Goal: Book appointment/travel/reservation

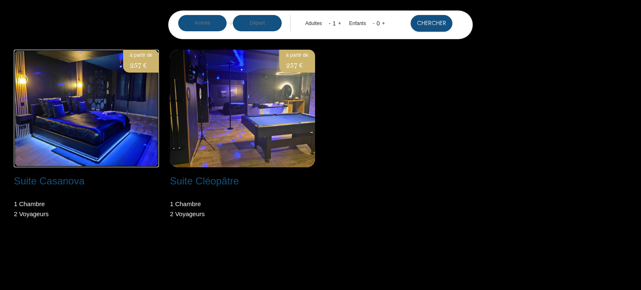
click at [81, 122] on img at bounding box center [86, 109] width 145 height 118
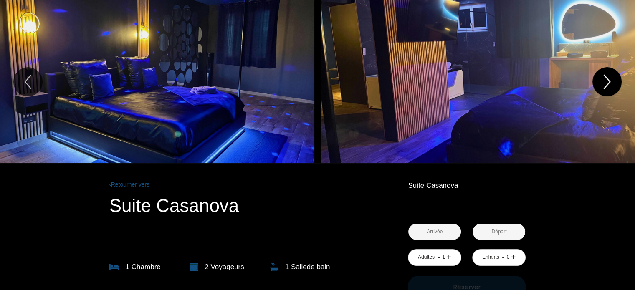
click at [602, 83] on icon "Next" at bounding box center [607, 81] width 18 height 25
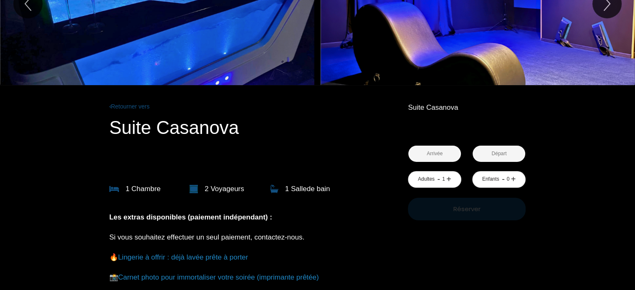
scroll to position [84, 0]
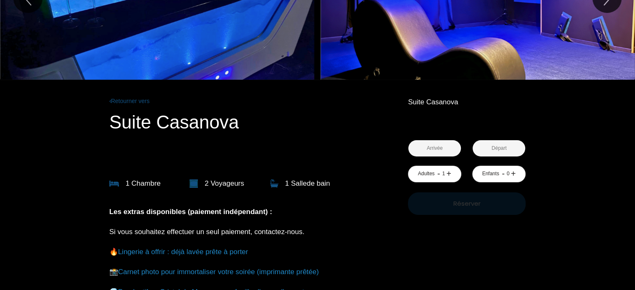
click at [433, 148] on input "text" at bounding box center [434, 148] width 53 height 16
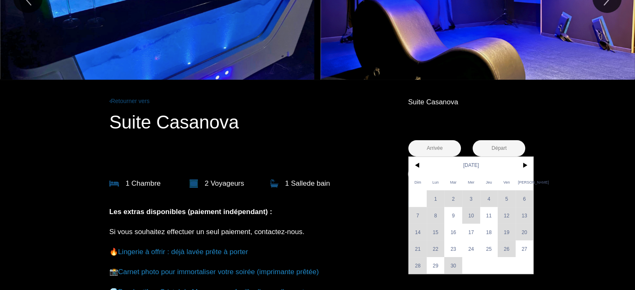
click at [506, 215] on div "Dim Lun Mar Mer Jeu Ven Sam 1 2 3 4 5 6 7 8 9 10 11 12 13 14 15 16 17 18 19 20 …" at bounding box center [471, 215] width 124 height 117
click at [526, 215] on div "Dim Lun Mar Mer Jeu Ven Sam 1 2 3 4 5 6 7 8 9 10 11 12 13 14 15 16 17 18 19 20 …" at bounding box center [471, 215] width 124 height 117
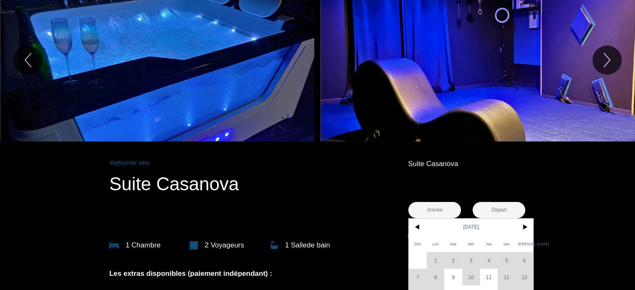
scroll to position [0, 0]
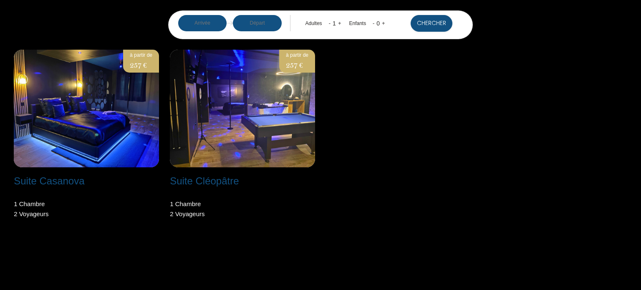
click at [199, 23] on input "text" at bounding box center [202, 23] width 49 height 16
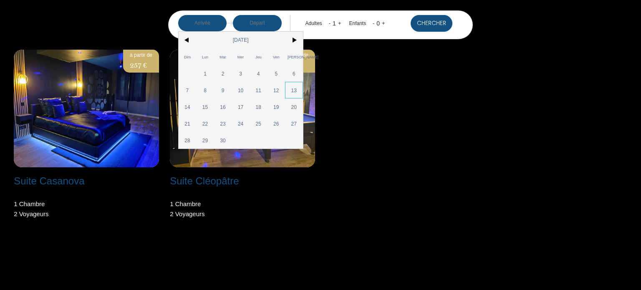
click at [294, 89] on span "13" at bounding box center [294, 90] width 18 height 17
type input "Sam 13 Sep 2025"
type input "Dim 14 Sep 2025"
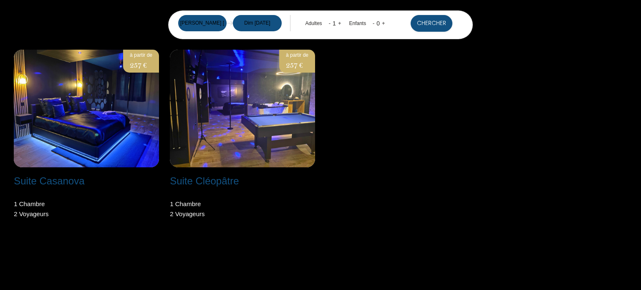
click at [340, 23] on link "+" at bounding box center [339, 23] width 3 height 6
click at [434, 26] on button "Chercher" at bounding box center [432, 23] width 42 height 17
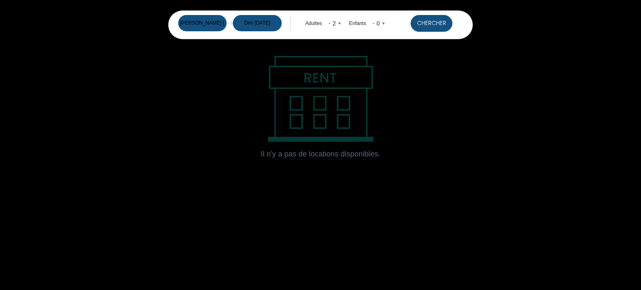
click at [212, 23] on input "Sam 13 Sep 2025" at bounding box center [202, 23] width 49 height 16
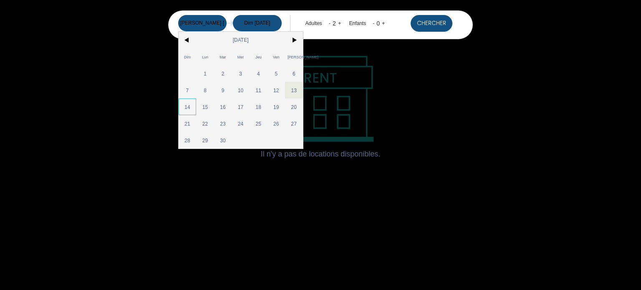
click at [187, 105] on span "14" at bounding box center [188, 107] width 18 height 17
type input "Dim 14 Sep 2025"
type input "Lun 15 Sep 2025"
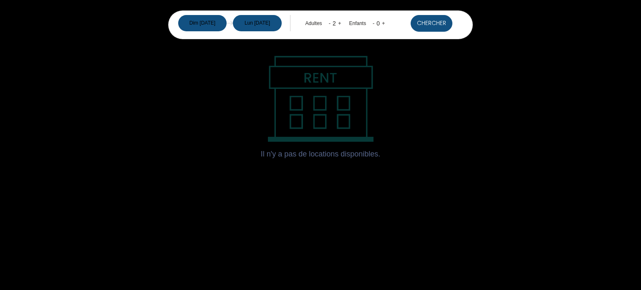
click at [433, 25] on button "Chercher" at bounding box center [432, 23] width 42 height 17
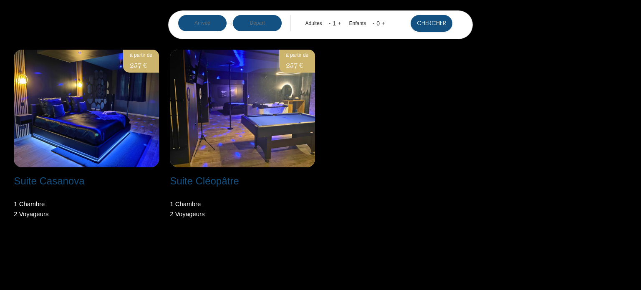
click at [201, 26] on input "text" at bounding box center [202, 23] width 49 height 16
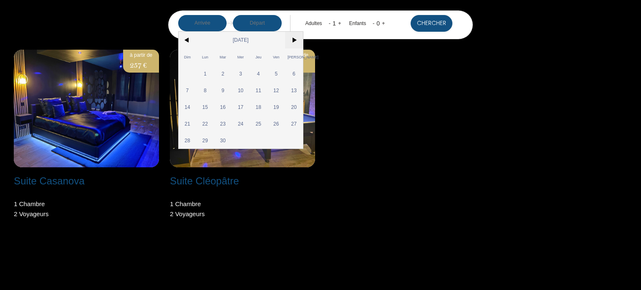
click at [293, 40] on span ">" at bounding box center [294, 40] width 18 height 17
click at [505, 126] on div "Suite Casanova Niort - 2 rue de la routière 1 Chambre 2 Voyageur s à partir de …" at bounding box center [320, 140] width 625 height 180
